Goal: Transaction & Acquisition: Purchase product/service

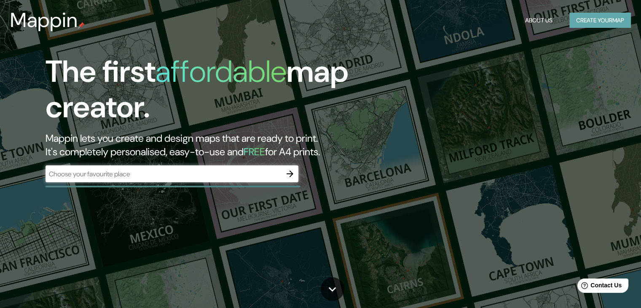
click at [612, 22] on button "Create your map" at bounding box center [601, 21] width 62 height 16
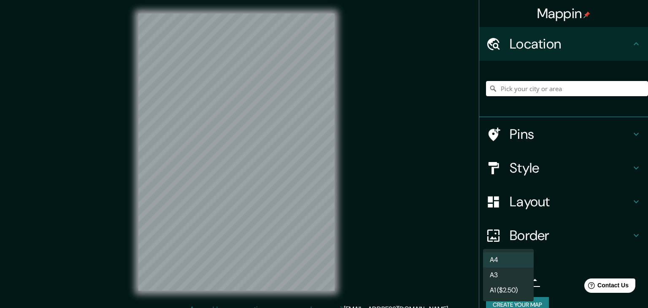
click at [523, 277] on body "Mappin Location Pins Style Layout Border Choose a border. Hint : you can make l…" at bounding box center [324, 154] width 648 height 308
click at [513, 279] on li "A3" at bounding box center [508, 274] width 51 height 15
type input "a4"
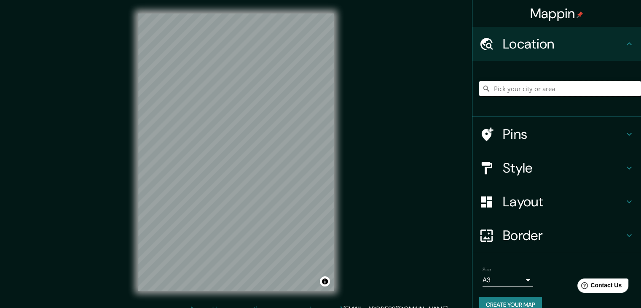
click at [536, 91] on input "Pick your city or area" at bounding box center [560, 88] width 162 height 15
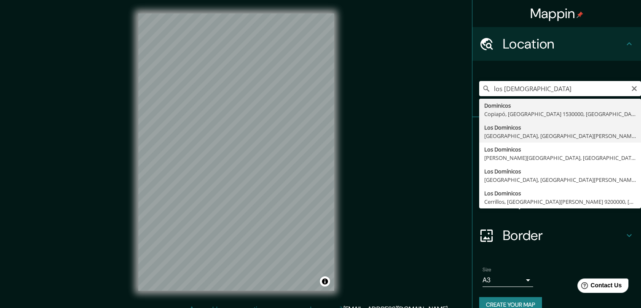
type input "[GEOGRAPHIC_DATA], [GEOGRAPHIC_DATA], [GEOGRAPHIC_DATA][PERSON_NAME] 7550000, […"
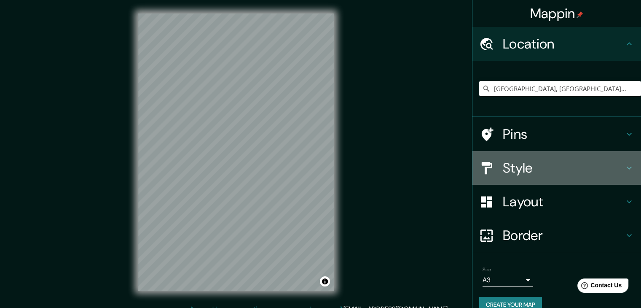
click at [541, 166] on h4 "Style" at bounding box center [563, 167] width 121 height 17
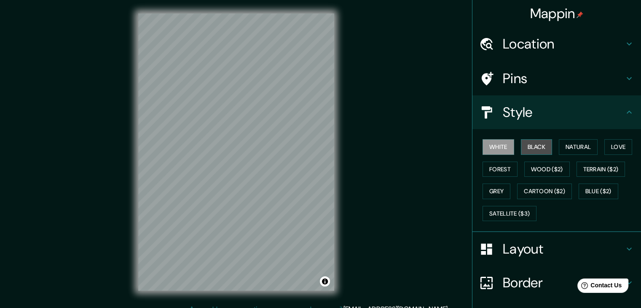
click at [537, 149] on button "Black" at bounding box center [537, 147] width 32 height 16
click at [495, 185] on button "Grey" at bounding box center [497, 191] width 28 height 16
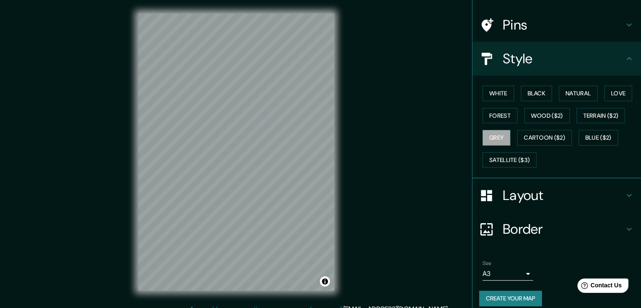
scroll to position [61, 0]
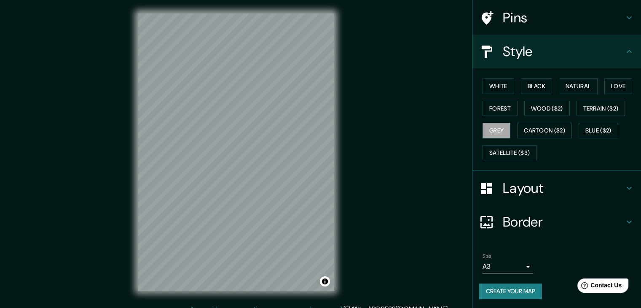
click at [513, 290] on button "Create your map" at bounding box center [510, 291] width 63 height 16
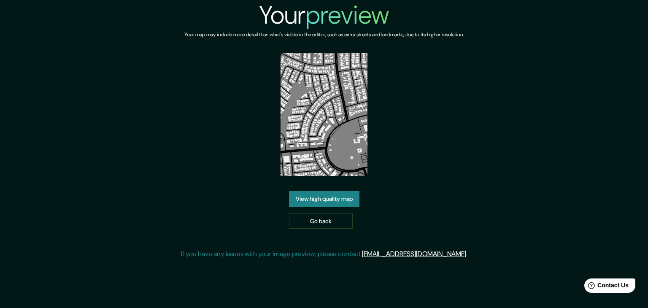
click at [333, 199] on link "View high quality map" at bounding box center [324, 199] width 70 height 16
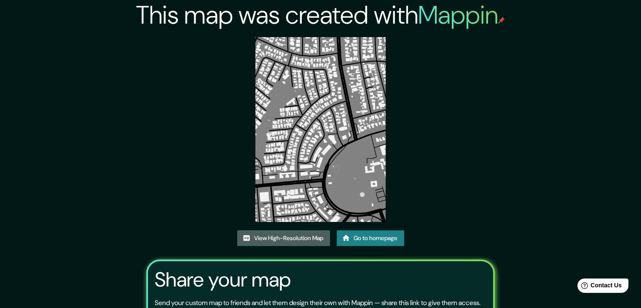
click at [291, 238] on link "View High-Resolution Map" at bounding box center [283, 238] width 93 height 16
click at [380, 233] on link "Go to homepage" at bounding box center [370, 238] width 67 height 16
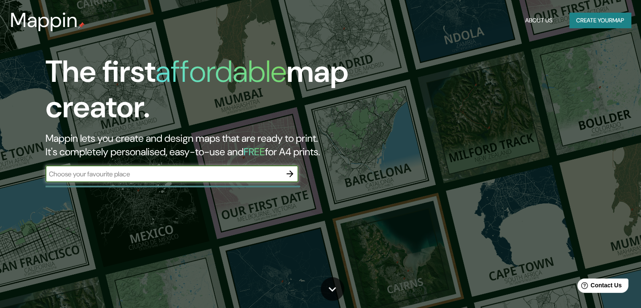
click at [613, 21] on button "Create your map" at bounding box center [601, 21] width 62 height 16
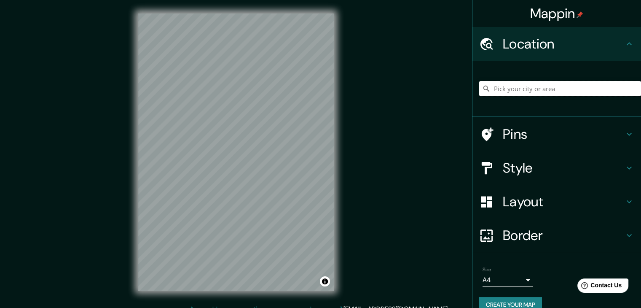
click at [530, 88] on input "Pick your city or area" at bounding box center [560, 88] width 162 height 15
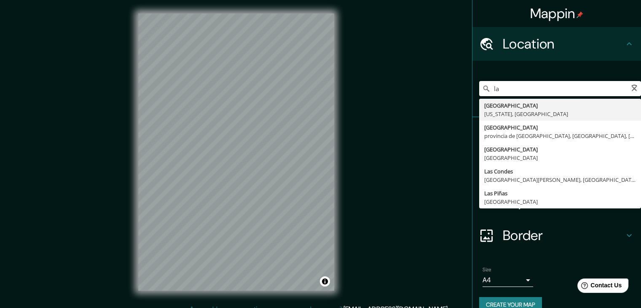
type input "l"
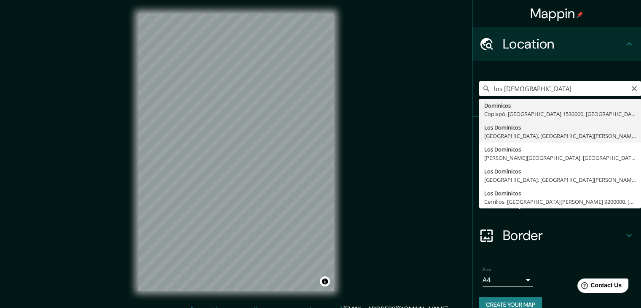
type input "[GEOGRAPHIC_DATA], [GEOGRAPHIC_DATA], [GEOGRAPHIC_DATA][PERSON_NAME] 7550000, […"
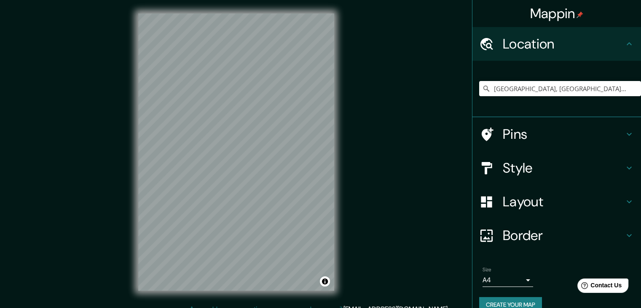
click at [526, 167] on h4 "Style" at bounding box center [563, 167] width 121 height 17
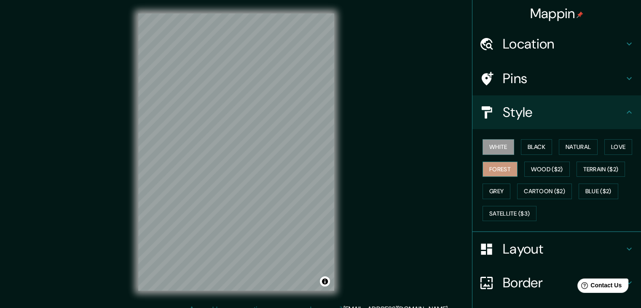
click at [499, 173] on button "Forest" at bounding box center [500, 169] width 35 height 16
click at [532, 148] on button "Black" at bounding box center [537, 147] width 32 height 16
click at [503, 144] on button "White" at bounding box center [499, 147] width 32 height 16
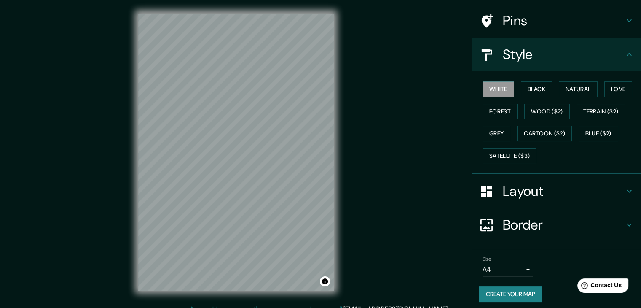
scroll to position [61, 0]
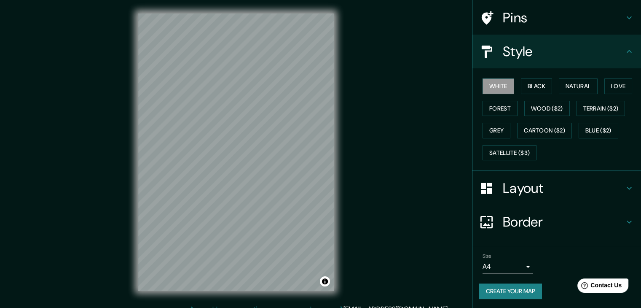
click at [523, 265] on body "Mappin Location Los Dominicos, Las Condes, Región Metropolitana de Santiago 755…" at bounding box center [320, 154] width 641 height 308
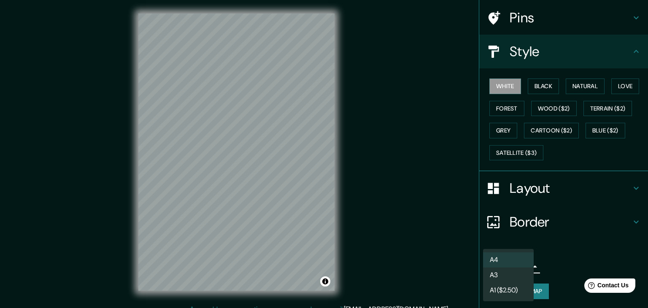
click at [500, 275] on li "A3" at bounding box center [508, 274] width 51 height 15
type input "a4"
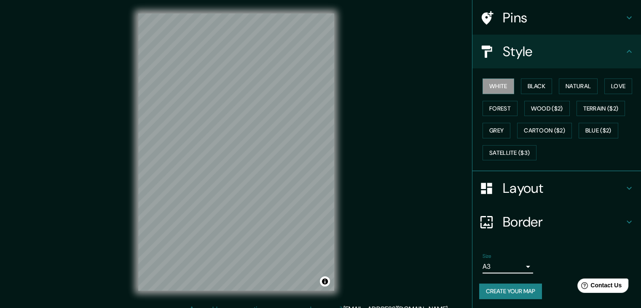
click at [513, 292] on button "Create your map" at bounding box center [510, 291] width 63 height 16
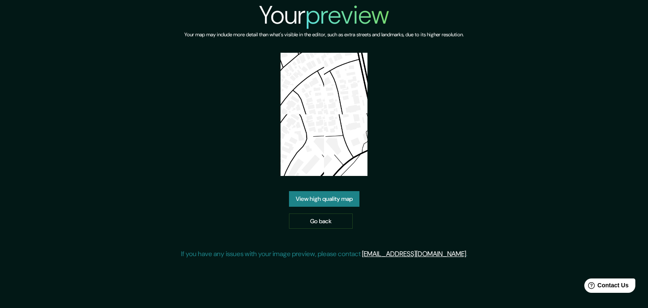
click at [351, 196] on link "View high quality map" at bounding box center [324, 199] width 70 height 16
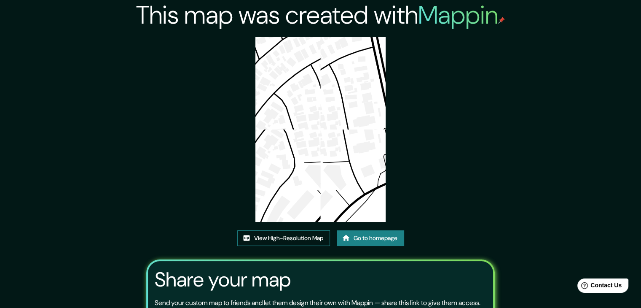
click at [304, 239] on link "View High-Resolution Map" at bounding box center [283, 238] width 93 height 16
